Goal: Task Accomplishment & Management: Use online tool/utility

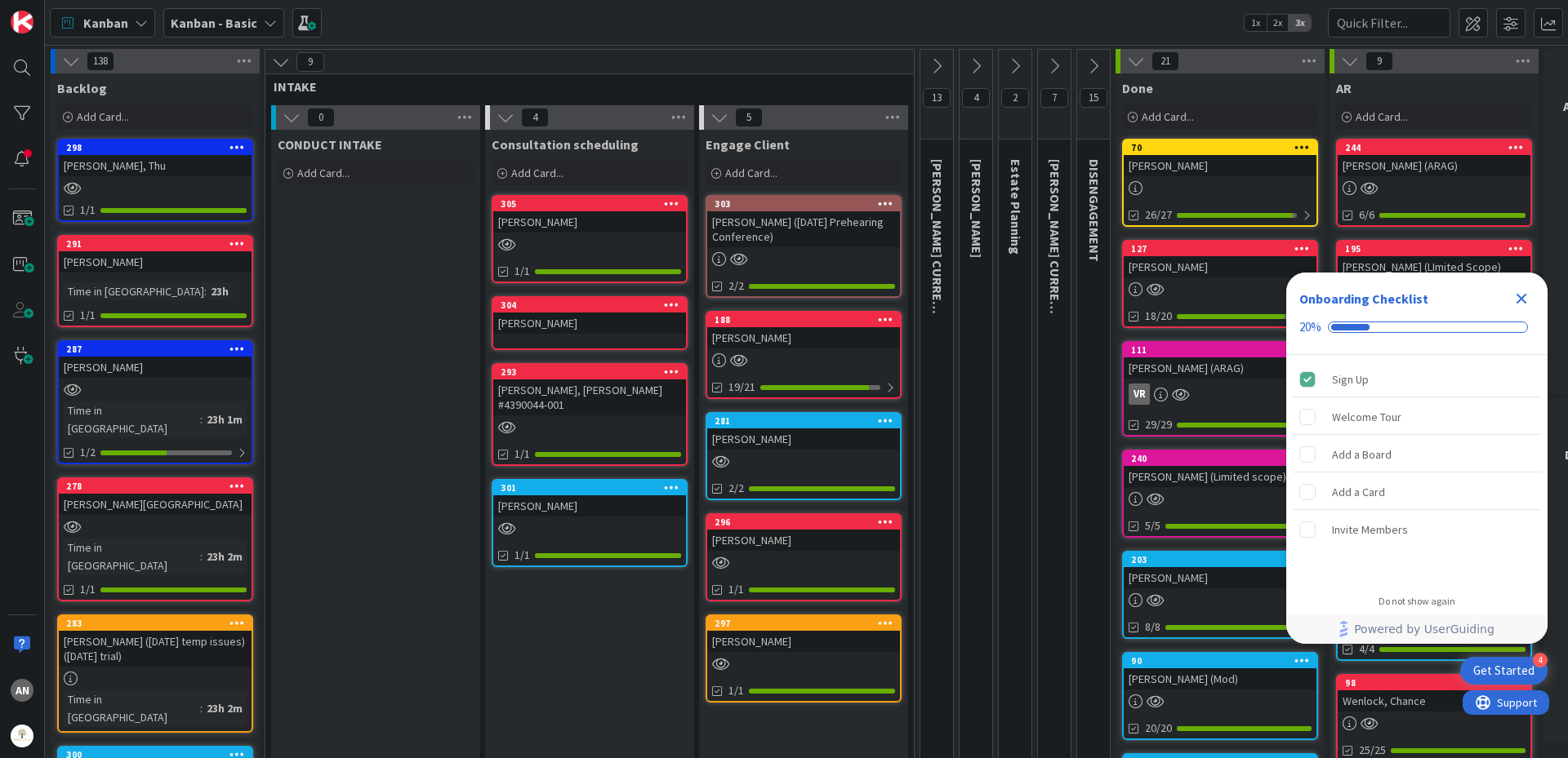
click at [798, 534] on div "[PERSON_NAME]" at bounding box center [803, 541] width 193 height 21
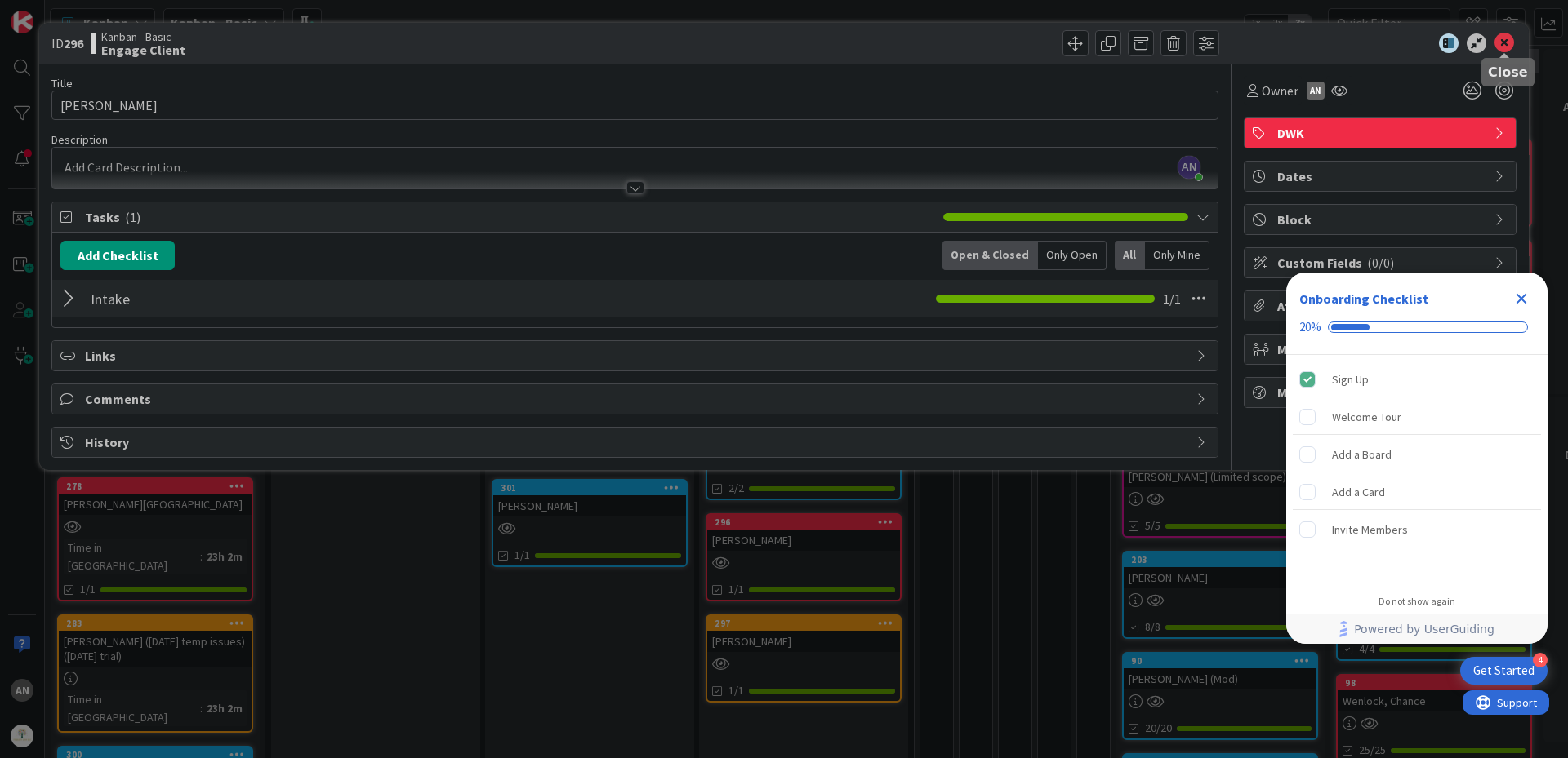
click at [1508, 47] on icon at bounding box center [1504, 43] width 20 height 20
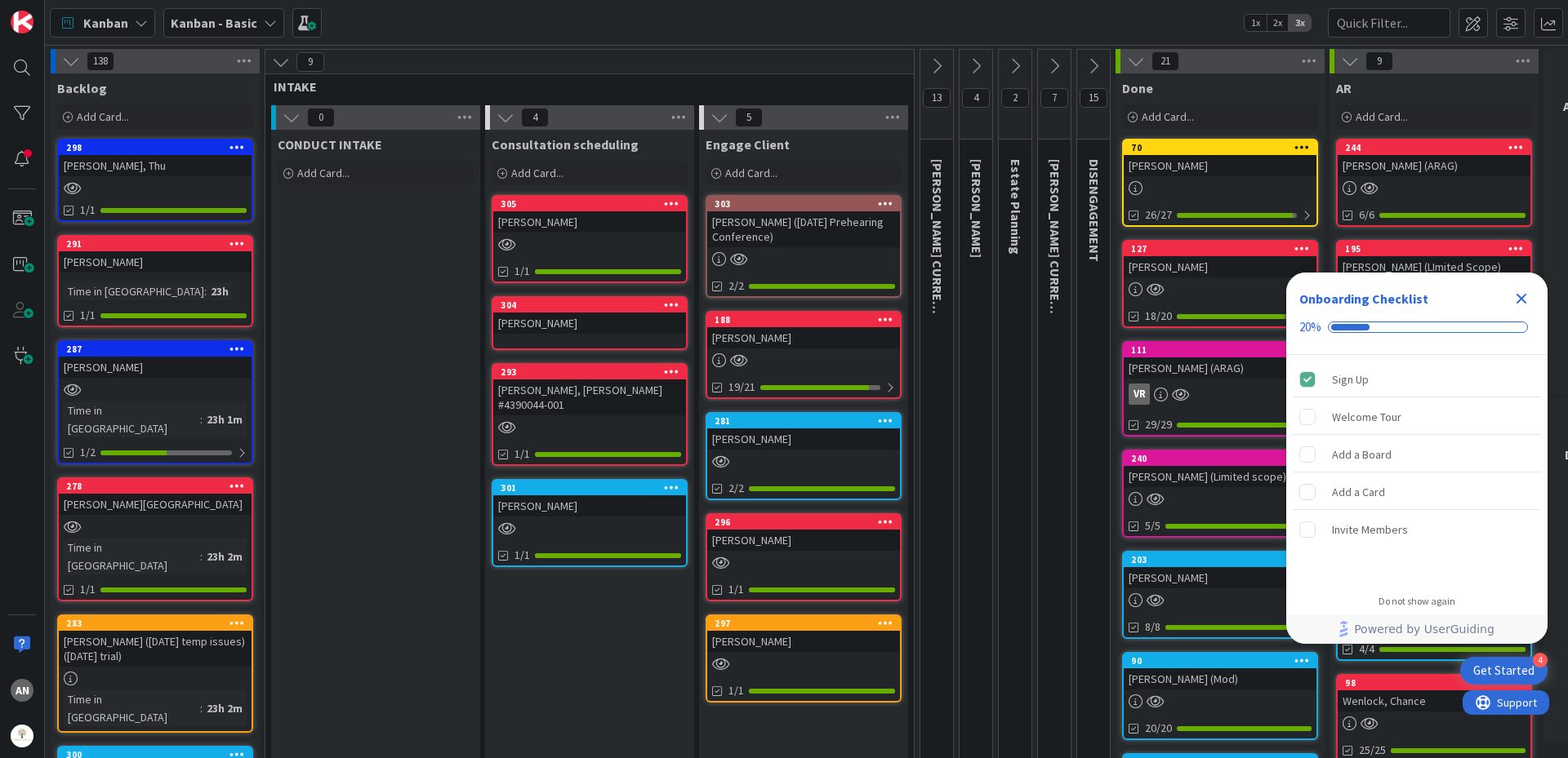
click at [770, 535] on div "[PERSON_NAME]" at bounding box center [803, 541] width 193 height 21
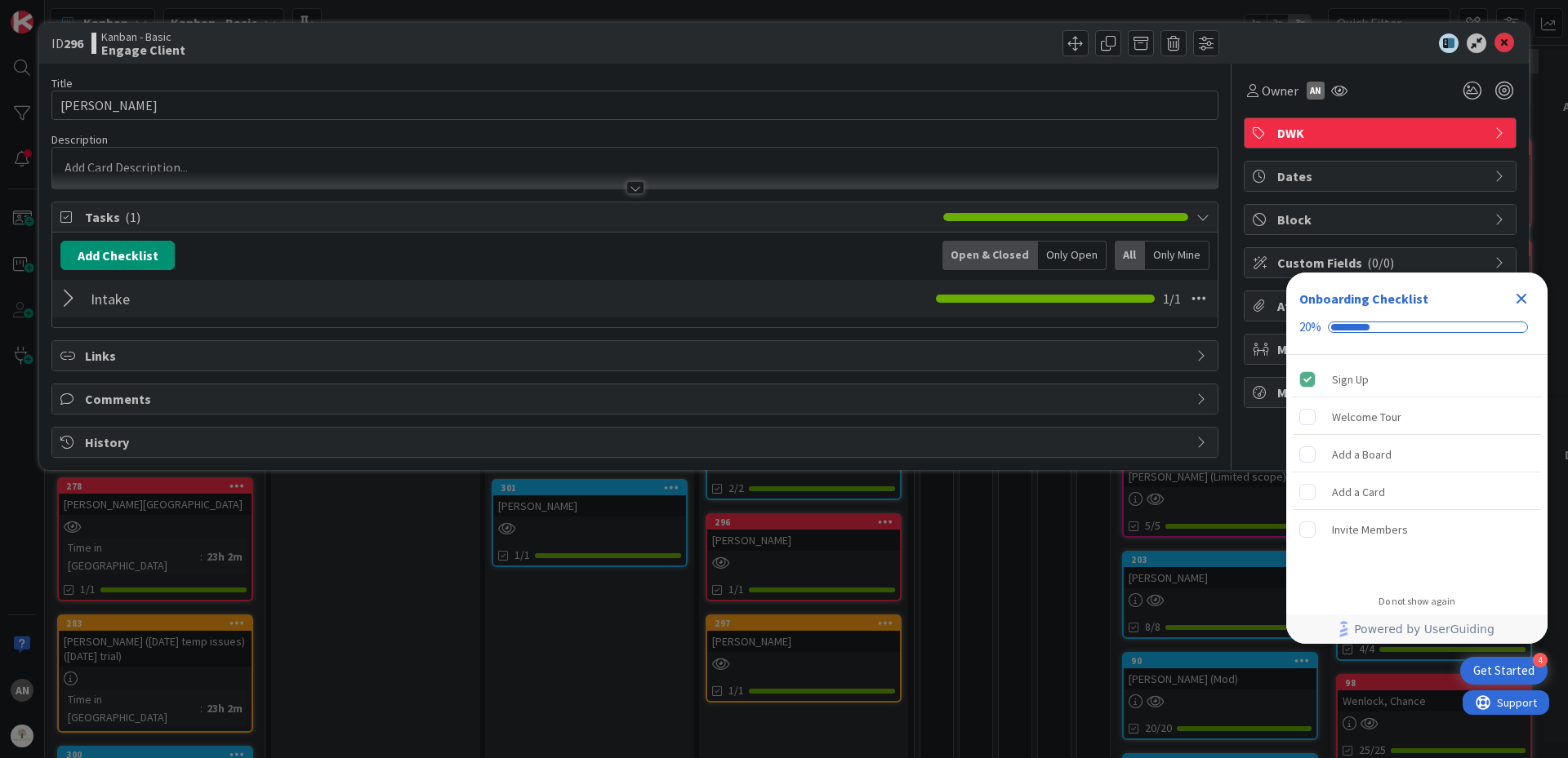
click at [146, 157] on div at bounding box center [635, 172] width 1166 height 33
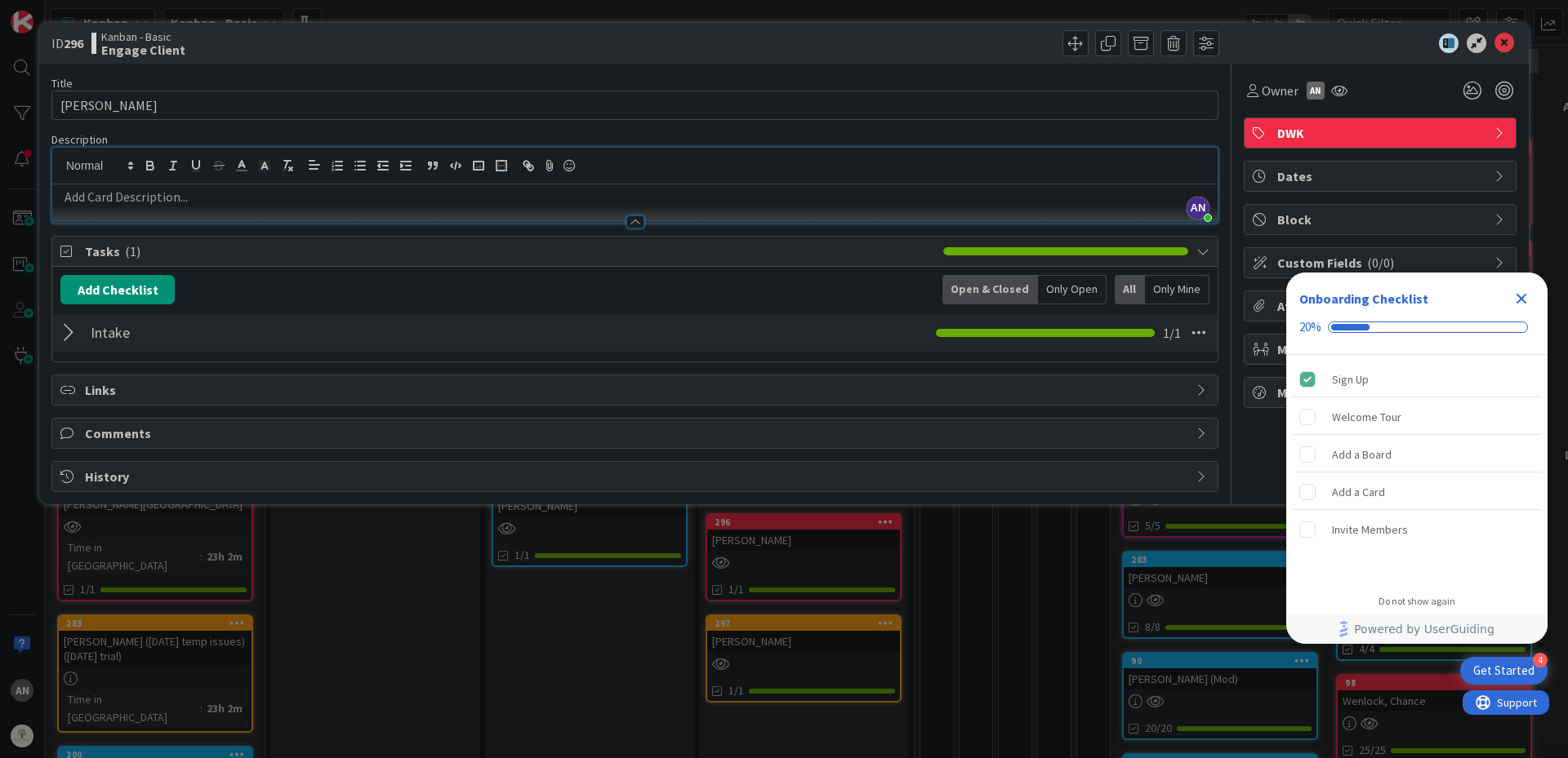
click at [133, 201] on p at bounding box center [634, 197] width 1149 height 19
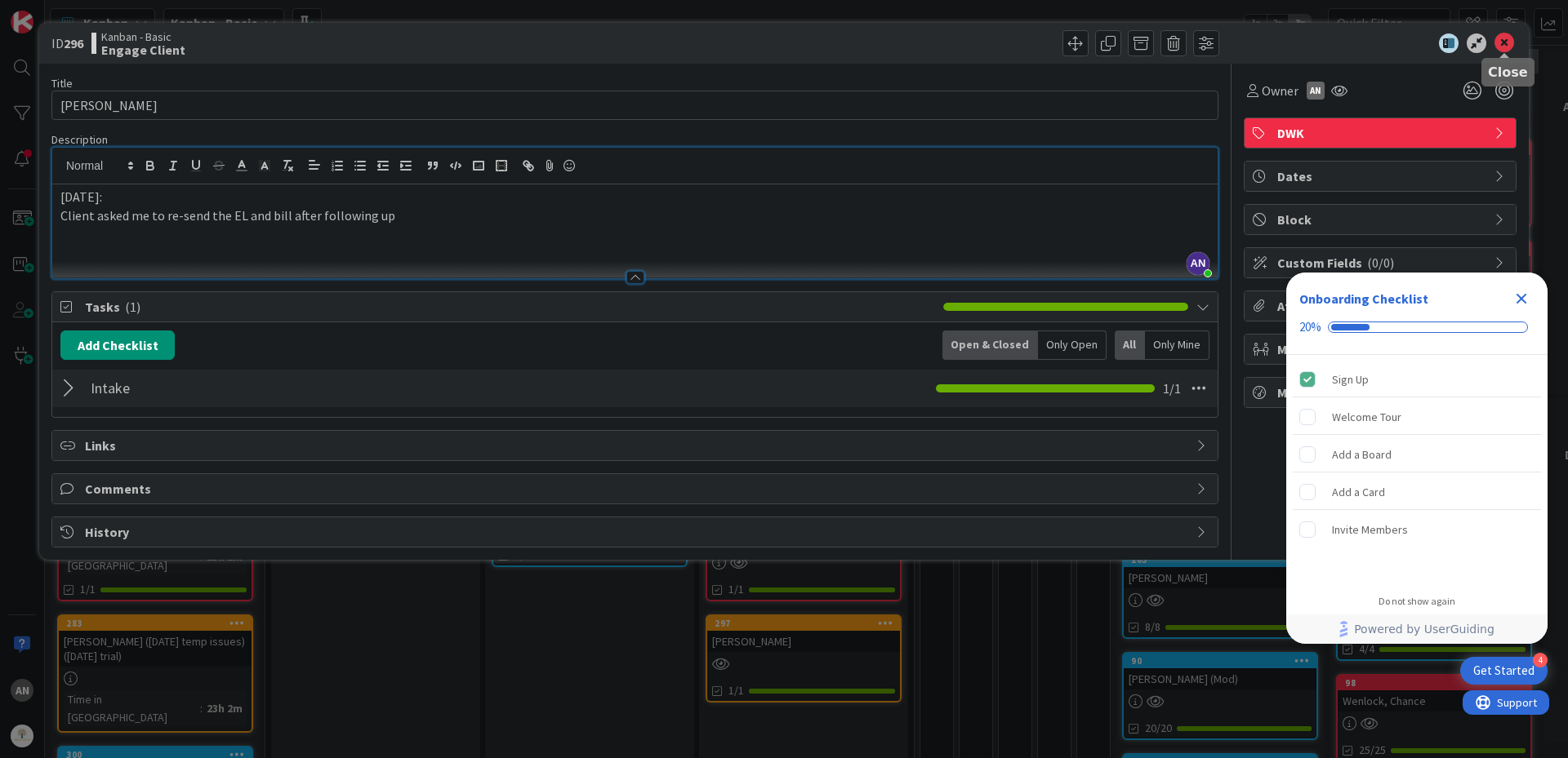
click at [1507, 41] on icon at bounding box center [1504, 43] width 20 height 20
